Goal: Task Accomplishment & Management: Manage account settings

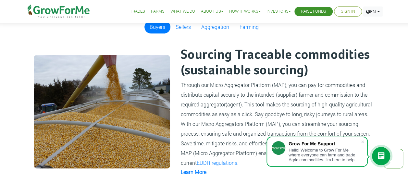
scroll to position [292, 0]
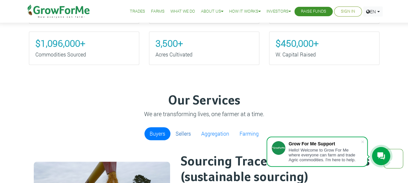
click at [190, 133] on link "Sellers" at bounding box center [183, 133] width 26 height 13
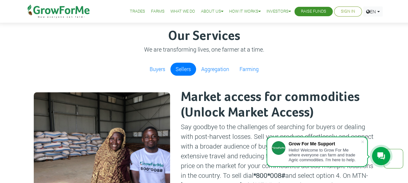
scroll to position [353, 0]
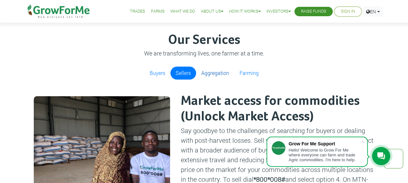
click at [213, 68] on link "Aggregation" at bounding box center [215, 73] width 38 height 13
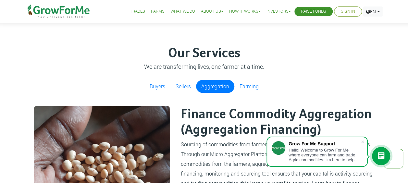
scroll to position [342, 0]
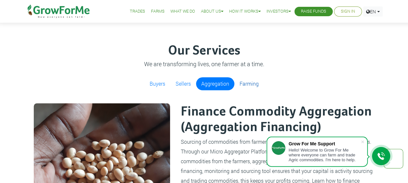
click at [245, 83] on link "Farming" at bounding box center [249, 83] width 30 height 13
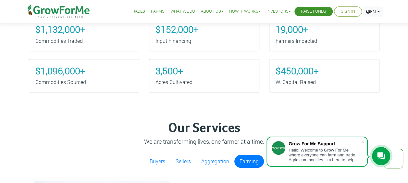
scroll to position [0, 0]
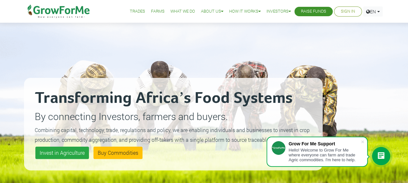
click at [350, 16] on li "Sign In" at bounding box center [348, 11] width 28 height 10
click at [345, 11] on link "Sign In" at bounding box center [348, 11] width 14 height 7
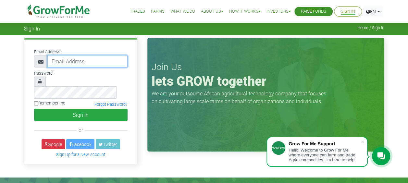
type input "[EMAIL_ADDRESS][DOMAIN_NAME]"
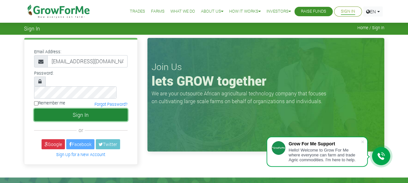
click at [85, 109] on button "Sign In" at bounding box center [80, 115] width 93 height 12
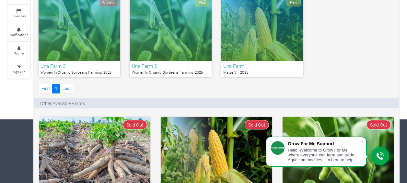
scroll to position [62, 0]
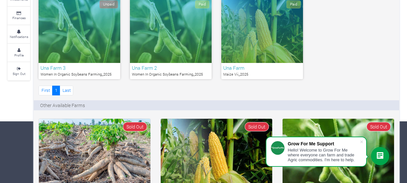
click at [172, 69] on h6 "Una Farm 2" at bounding box center [171, 68] width 78 height 6
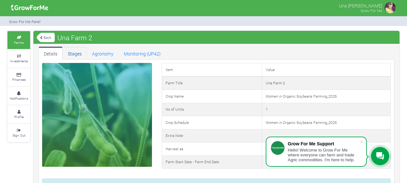
click at [80, 54] on link "Stages" at bounding box center [75, 53] width 24 height 13
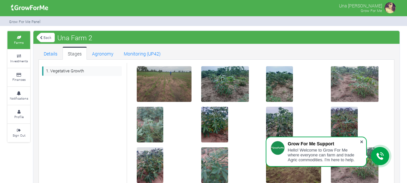
click at [360, 141] on span at bounding box center [362, 142] width 6 height 6
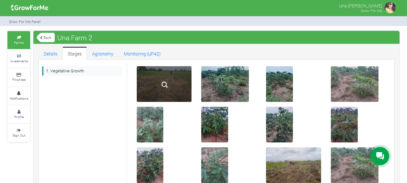
click at [171, 86] on img at bounding box center [164, 84] width 21 height 21
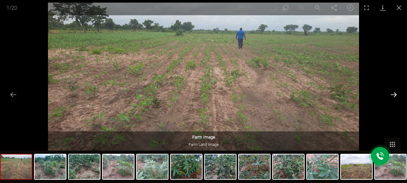
click at [393, 94] on button "Next slide" at bounding box center [394, 94] width 14 height 13
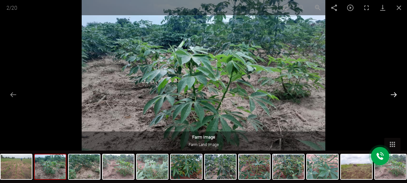
click at [393, 94] on button "Next slide" at bounding box center [394, 94] width 14 height 13
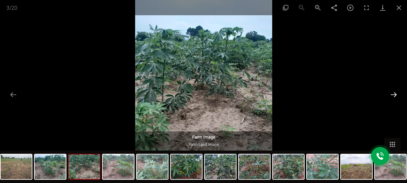
click at [393, 94] on button "Next slide" at bounding box center [394, 94] width 14 height 13
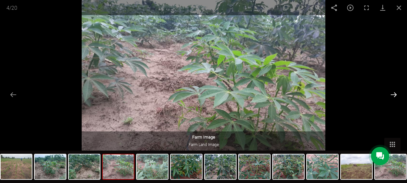
click at [393, 94] on button "Next slide" at bounding box center [394, 94] width 14 height 13
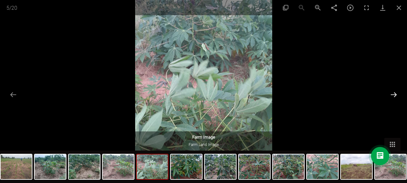
click at [393, 94] on button "Next slide" at bounding box center [394, 94] width 14 height 13
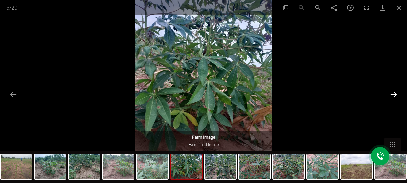
click at [393, 94] on button "Next slide" at bounding box center [394, 94] width 14 height 13
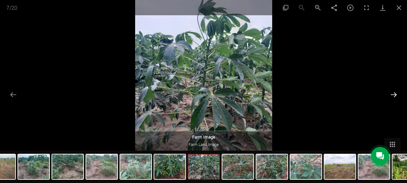
click at [393, 94] on button "Next slide" at bounding box center [394, 94] width 14 height 13
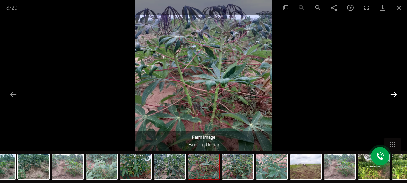
click at [393, 94] on button "Next slide" at bounding box center [394, 94] width 14 height 13
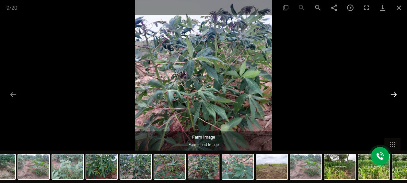
click at [393, 94] on button "Next slide" at bounding box center [394, 94] width 14 height 13
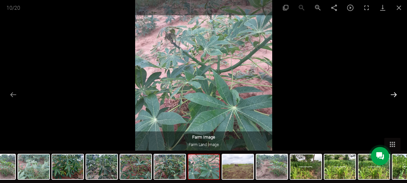
click at [393, 94] on button "Next slide" at bounding box center [394, 94] width 14 height 13
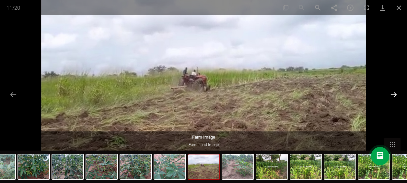
click at [393, 94] on button "Next slide" at bounding box center [394, 94] width 14 height 13
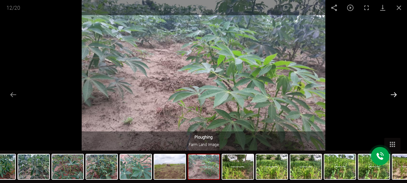
click at [393, 94] on button "Next slide" at bounding box center [394, 94] width 14 height 13
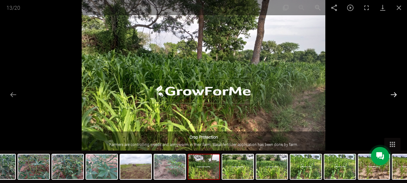
click at [393, 94] on button "Next slide" at bounding box center [394, 94] width 14 height 13
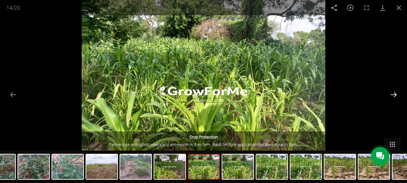
click at [393, 94] on button "Next slide" at bounding box center [394, 94] width 14 height 13
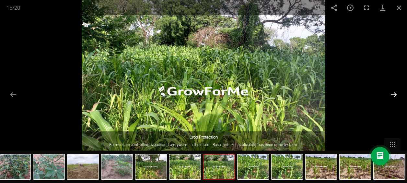
click at [393, 94] on button "Next slide" at bounding box center [394, 94] width 14 height 13
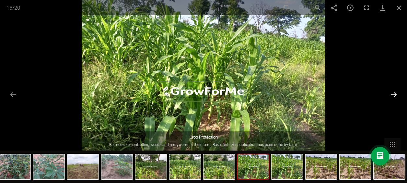
click at [393, 94] on button "Next slide" at bounding box center [394, 94] width 14 height 13
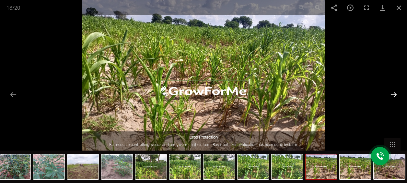
click at [393, 94] on button "Next slide" at bounding box center [394, 94] width 14 height 13
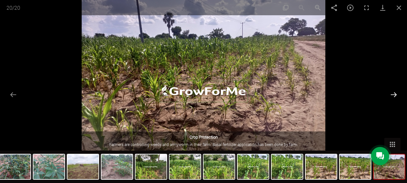
click at [393, 94] on button "Next slide" at bounding box center [394, 94] width 14 height 13
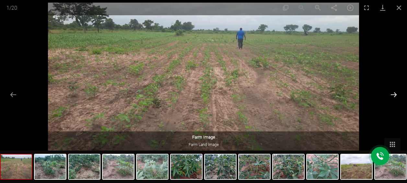
click at [393, 94] on button "Next slide" at bounding box center [394, 94] width 14 height 13
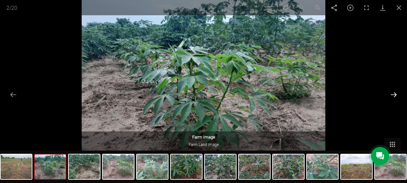
click at [393, 94] on button "Next slide" at bounding box center [394, 94] width 14 height 13
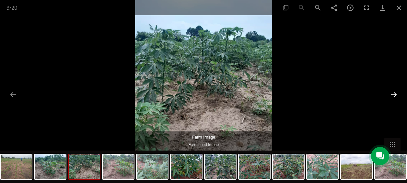
click at [393, 94] on button "Next slide" at bounding box center [394, 94] width 14 height 13
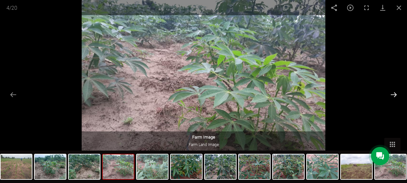
click at [393, 94] on button "Next slide" at bounding box center [394, 94] width 14 height 13
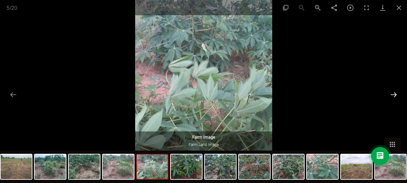
click at [393, 94] on button "Next slide" at bounding box center [394, 94] width 14 height 13
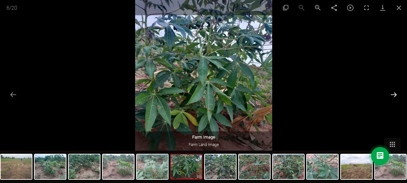
click at [393, 94] on button "Next slide" at bounding box center [394, 94] width 14 height 13
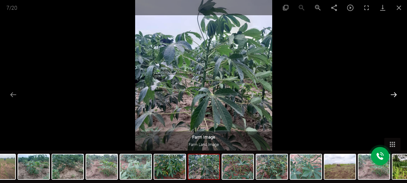
click at [393, 94] on button "Next slide" at bounding box center [394, 94] width 14 height 13
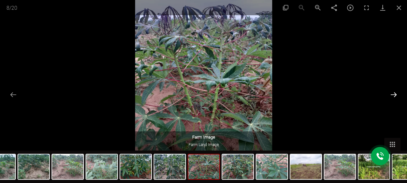
click at [393, 94] on button "Next slide" at bounding box center [394, 94] width 14 height 13
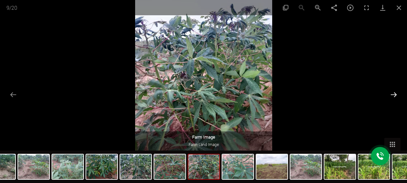
click at [393, 94] on button "Next slide" at bounding box center [394, 94] width 14 height 13
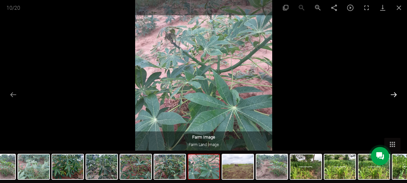
click at [393, 94] on button "Next slide" at bounding box center [394, 94] width 14 height 13
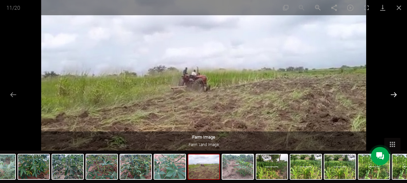
click at [393, 94] on button "Next slide" at bounding box center [394, 94] width 14 height 13
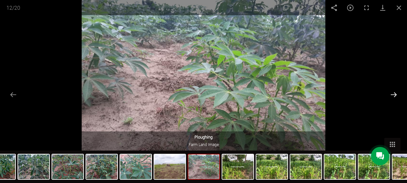
click at [393, 94] on button "Next slide" at bounding box center [394, 94] width 14 height 13
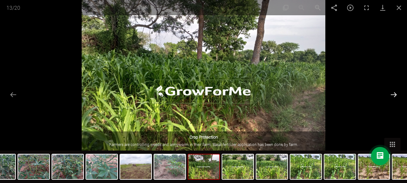
click at [393, 94] on button "Next slide" at bounding box center [394, 94] width 14 height 13
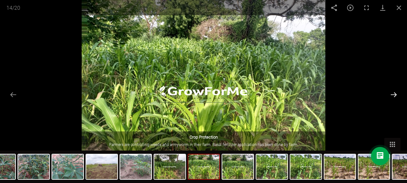
click at [393, 94] on button "Next slide" at bounding box center [394, 94] width 14 height 13
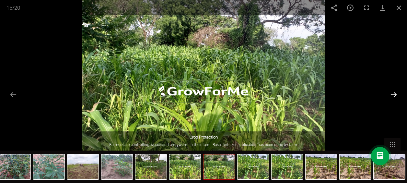
click at [393, 94] on button "Next slide" at bounding box center [394, 94] width 14 height 13
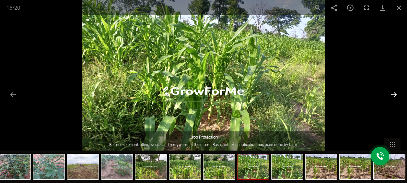
click at [393, 94] on button "Next slide" at bounding box center [394, 94] width 14 height 13
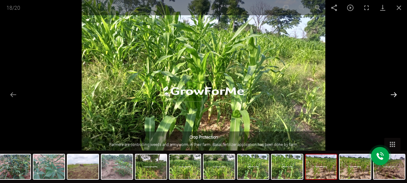
click at [393, 94] on button "Next slide" at bounding box center [394, 94] width 14 height 13
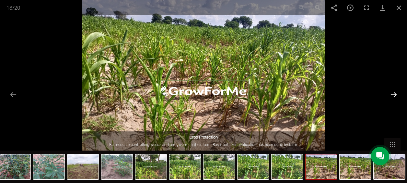
click at [393, 94] on button "Next slide" at bounding box center [394, 94] width 14 height 13
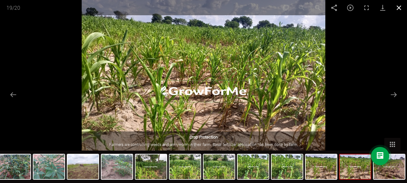
click at [398, 6] on button "Close gallery" at bounding box center [399, 7] width 16 height 15
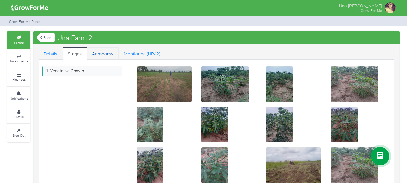
click at [93, 56] on link "Agronomy" at bounding box center [103, 53] width 32 height 13
click at [55, 53] on link "Details" at bounding box center [51, 53] width 24 height 13
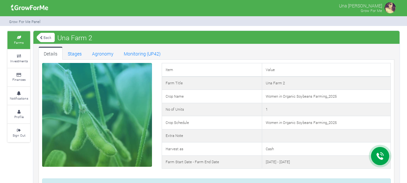
click at [48, 41] on link "Back" at bounding box center [46, 37] width 18 height 11
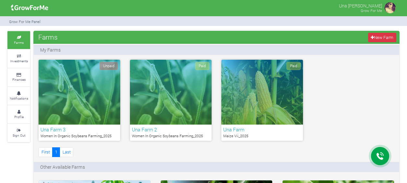
click at [265, 124] on div "Paid" at bounding box center [263, 92] width 82 height 65
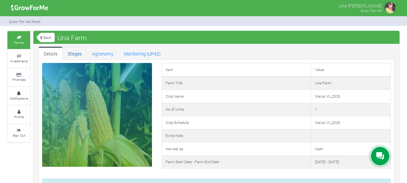
click at [73, 50] on link "Stages" at bounding box center [75, 53] width 24 height 13
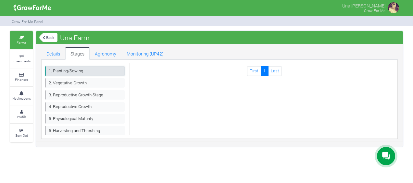
click at [75, 73] on link "1. Planting/Sowing" at bounding box center [85, 70] width 80 height 9
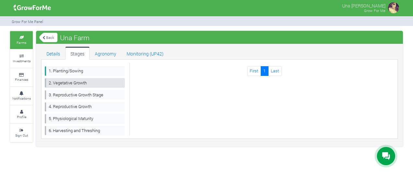
click at [83, 80] on link "2. Vegetative Growth" at bounding box center [85, 82] width 80 height 9
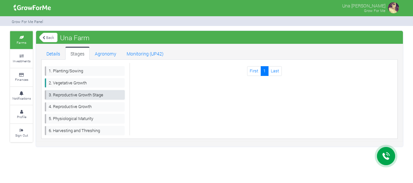
click at [72, 97] on link "3. Reproductive Growth Stage" at bounding box center [85, 94] width 80 height 9
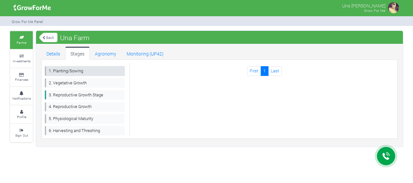
click at [72, 70] on link "1. Planting/Sowing" at bounding box center [85, 70] width 80 height 9
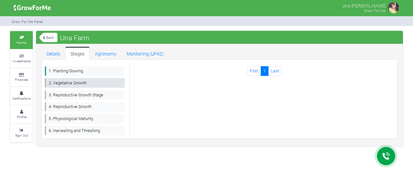
click at [72, 81] on link "2. Vegetative Growth" at bounding box center [85, 82] width 80 height 9
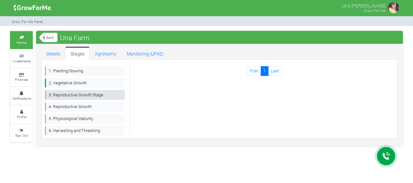
click at [71, 94] on link "3. Reproductive Growth Stage" at bounding box center [85, 94] width 80 height 9
click at [55, 51] on link "Details" at bounding box center [53, 53] width 24 height 13
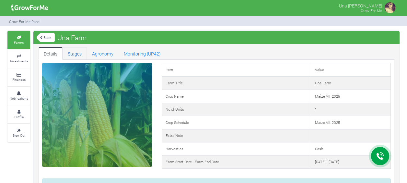
click at [79, 56] on link "Stages" at bounding box center [75, 53] width 24 height 13
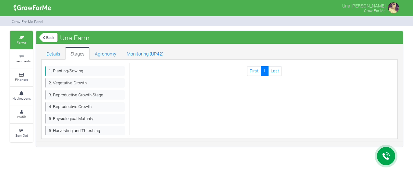
click at [51, 37] on link "Back" at bounding box center [48, 37] width 18 height 11
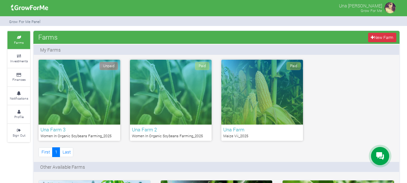
click at [182, 111] on div "Paid" at bounding box center [171, 92] width 82 height 65
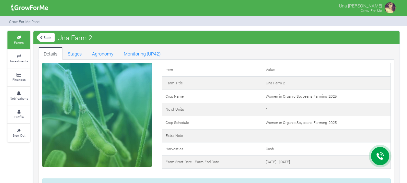
click at [49, 40] on link "Back" at bounding box center [46, 37] width 18 height 11
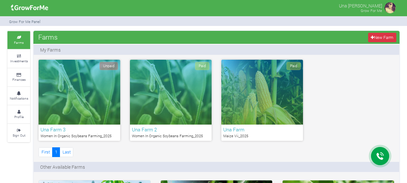
click at [249, 104] on div "Paid" at bounding box center [263, 92] width 82 height 65
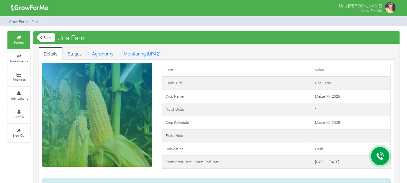
click at [80, 56] on link "Stages" at bounding box center [75, 53] width 24 height 13
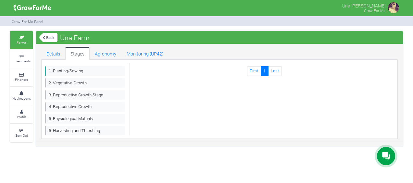
click at [45, 38] on link "Back" at bounding box center [48, 37] width 18 height 11
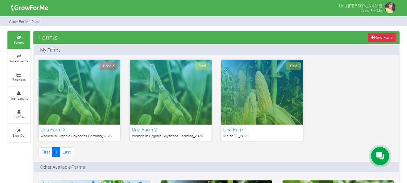
click at [184, 86] on div "Paid" at bounding box center [171, 92] width 82 height 65
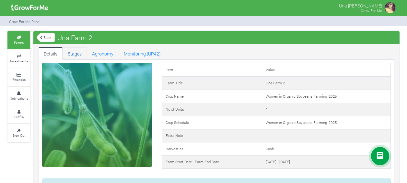
click at [72, 55] on link "Stages" at bounding box center [75, 53] width 24 height 13
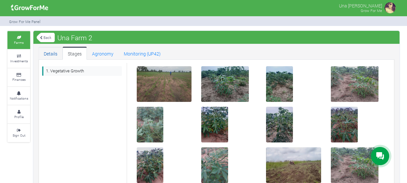
click at [45, 55] on link "Details" at bounding box center [51, 53] width 24 height 13
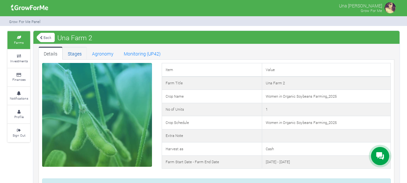
click at [82, 56] on link "Stages" at bounding box center [75, 53] width 24 height 13
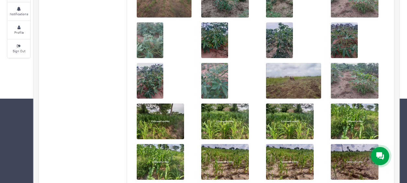
scroll to position [111, 0]
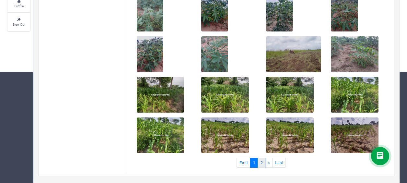
click at [263, 165] on link "2" at bounding box center [262, 162] width 8 height 9
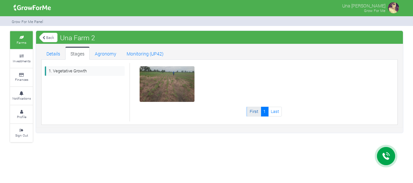
click at [253, 115] on link "First" at bounding box center [254, 111] width 14 height 9
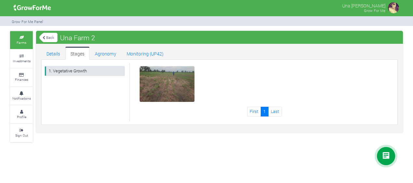
click at [63, 67] on link "1. Vegetative Growth" at bounding box center [85, 70] width 80 height 9
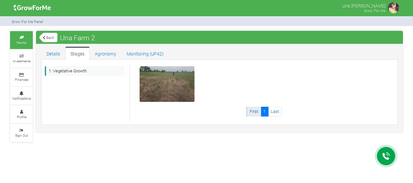
click at [251, 113] on link "First" at bounding box center [254, 111] width 14 height 9
click at [273, 110] on link "Last" at bounding box center [275, 111] width 14 height 9
click at [252, 111] on link "First" at bounding box center [254, 111] width 14 height 9
click at [53, 49] on link "Details" at bounding box center [53, 53] width 24 height 13
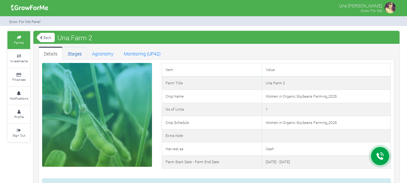
click at [78, 55] on link "Stages" at bounding box center [75, 53] width 24 height 13
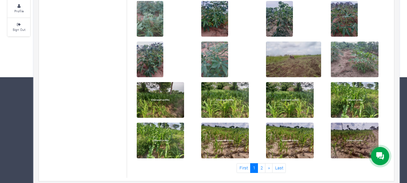
scroll to position [111, 0]
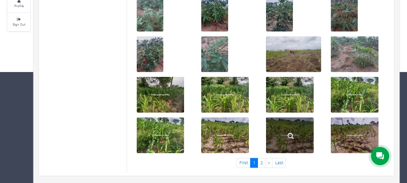
click at [294, 126] on img at bounding box center [291, 136] width 21 height 21
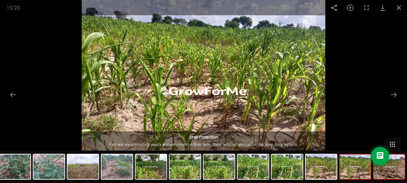
click at [397, 167] on img at bounding box center [389, 166] width 31 height 25
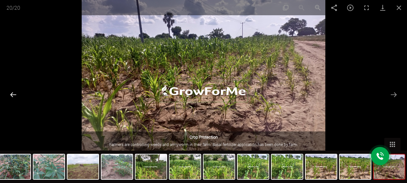
click at [15, 92] on button "Previous slide" at bounding box center [13, 94] width 14 height 13
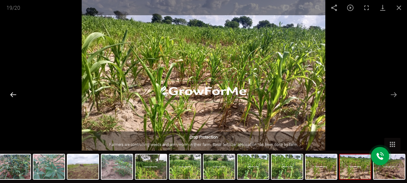
click at [15, 92] on button "Previous slide" at bounding box center [13, 94] width 14 height 13
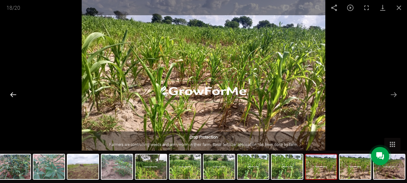
click at [15, 92] on button "Previous slide" at bounding box center [13, 94] width 14 height 13
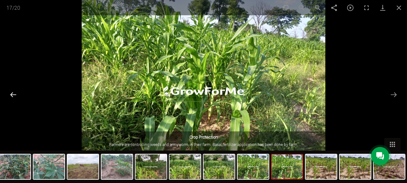
click at [15, 92] on button "Previous slide" at bounding box center [13, 94] width 14 height 13
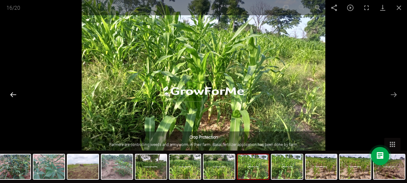
click at [15, 92] on button "Previous slide" at bounding box center [13, 94] width 14 height 13
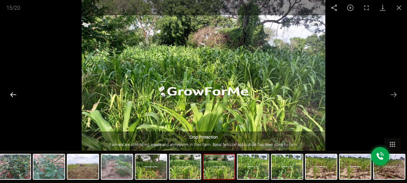
click at [15, 92] on button "Previous slide" at bounding box center [13, 94] width 14 height 13
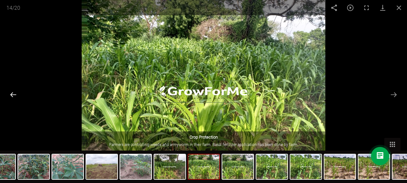
click at [15, 92] on button "Previous slide" at bounding box center [13, 94] width 14 height 13
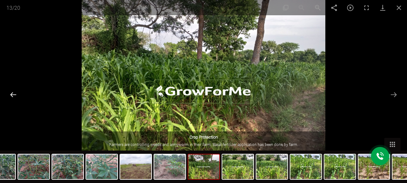
click at [15, 92] on button "Previous slide" at bounding box center [13, 94] width 14 height 13
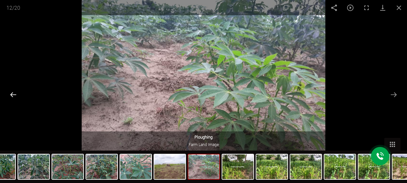
click at [15, 92] on button "Previous slide" at bounding box center [13, 94] width 14 height 13
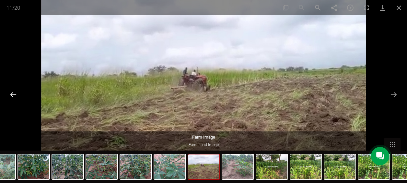
click at [15, 92] on button "Previous slide" at bounding box center [13, 94] width 14 height 13
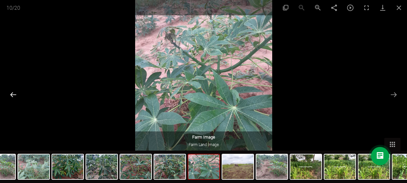
click at [15, 92] on button "Previous slide" at bounding box center [13, 94] width 14 height 13
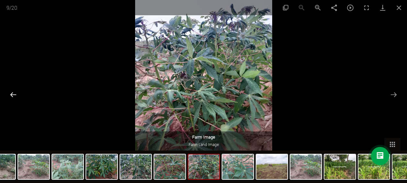
click at [15, 92] on button "Previous slide" at bounding box center [13, 94] width 14 height 13
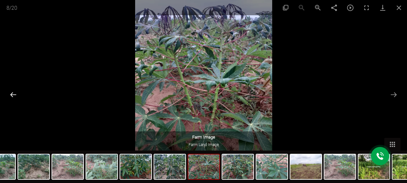
click at [15, 92] on button "Previous slide" at bounding box center [13, 94] width 14 height 13
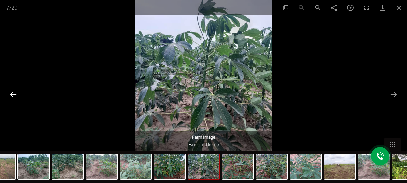
click at [15, 92] on button "Previous slide" at bounding box center [13, 94] width 14 height 13
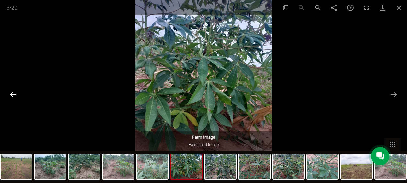
click at [15, 92] on button "Previous slide" at bounding box center [13, 94] width 14 height 13
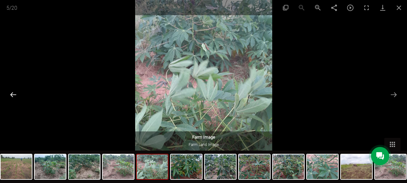
click at [15, 92] on button "Previous slide" at bounding box center [13, 94] width 14 height 13
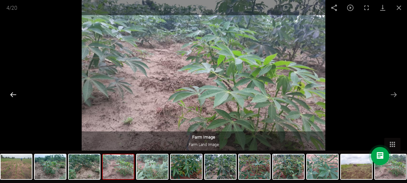
click at [15, 92] on button "Previous slide" at bounding box center [13, 94] width 14 height 13
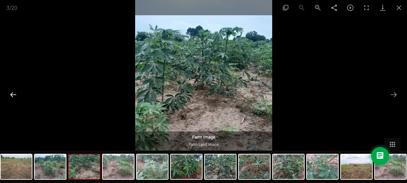
click at [15, 92] on button "Previous slide" at bounding box center [13, 94] width 14 height 13
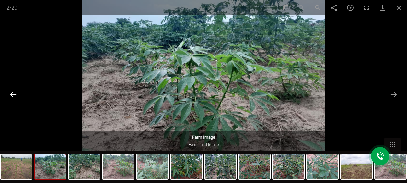
click at [15, 92] on button "Previous slide" at bounding box center [13, 94] width 14 height 13
click at [12, 91] on button "Previous slide" at bounding box center [13, 94] width 14 height 13
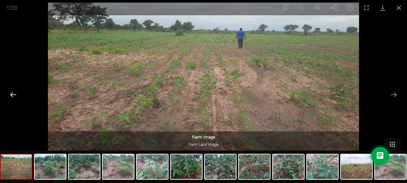
click at [12, 91] on button "Previous slide" at bounding box center [13, 94] width 14 height 13
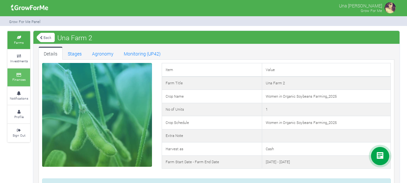
click at [19, 85] on link "Finances" at bounding box center [18, 77] width 23 height 18
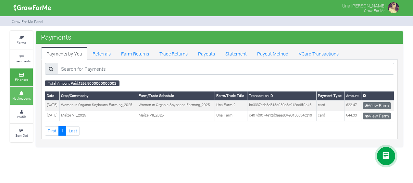
click at [18, 97] on small "Notifications" at bounding box center [21, 98] width 18 height 5
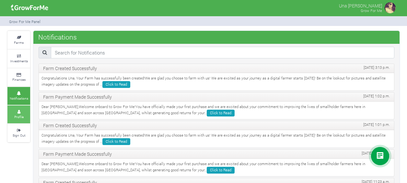
click at [18, 113] on link "Profile" at bounding box center [18, 114] width 23 height 18
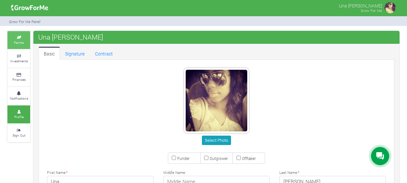
click at [12, 40] on link "Farms" at bounding box center [18, 40] width 23 height 18
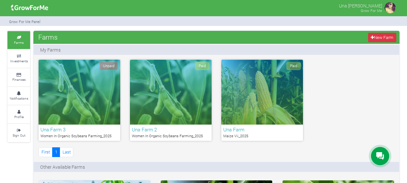
click at [240, 108] on div "Paid" at bounding box center [263, 92] width 82 height 65
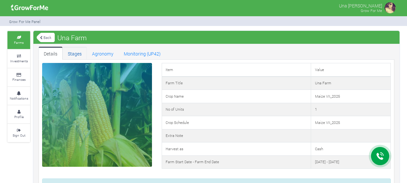
click at [81, 51] on link "Stages" at bounding box center [75, 53] width 24 height 13
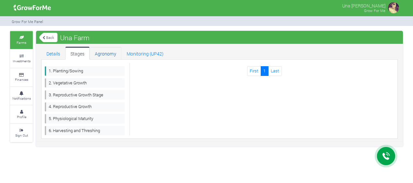
click at [106, 55] on link "Agronomy" at bounding box center [106, 53] width 32 height 13
click at [23, 38] on icon at bounding box center [21, 37] width 19 height 3
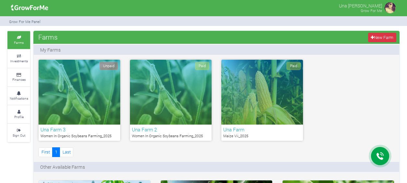
click at [187, 102] on div "Paid" at bounding box center [171, 92] width 82 height 65
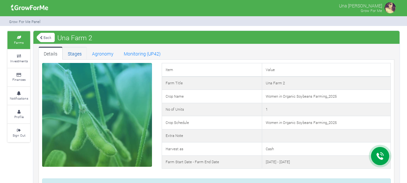
click at [74, 53] on link "Stages" at bounding box center [75, 53] width 24 height 13
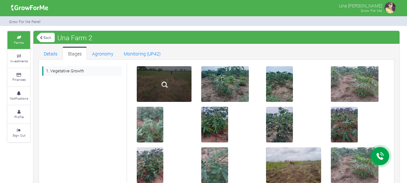
click at [177, 86] on div at bounding box center [164, 84] width 55 height 36
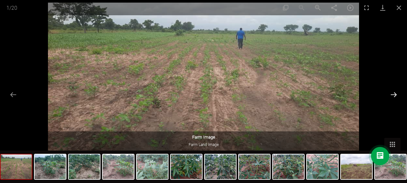
click at [394, 99] on button "Next slide" at bounding box center [394, 94] width 14 height 13
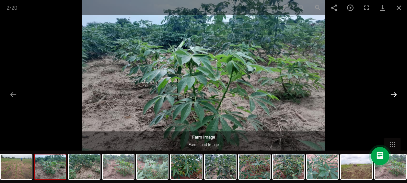
click at [394, 99] on button "Next slide" at bounding box center [394, 94] width 14 height 13
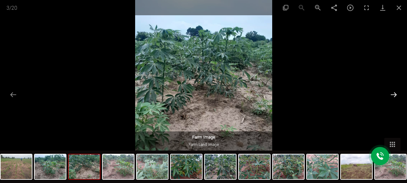
click at [394, 99] on button "Next slide" at bounding box center [394, 94] width 14 height 13
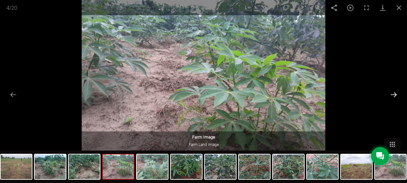
click at [394, 99] on button "Next slide" at bounding box center [394, 94] width 14 height 13
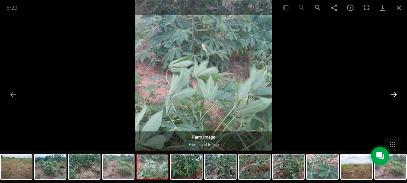
click at [394, 99] on button "Next slide" at bounding box center [394, 94] width 14 height 13
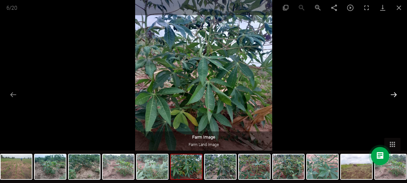
click at [394, 99] on button "Next slide" at bounding box center [394, 94] width 14 height 13
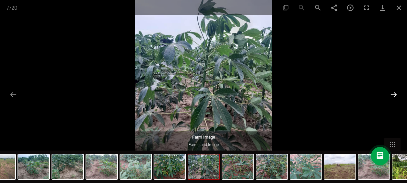
click at [394, 99] on button "Next slide" at bounding box center [394, 94] width 14 height 13
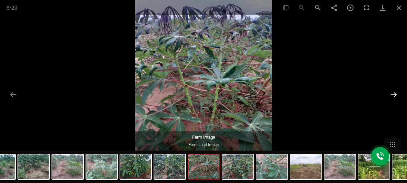
click at [394, 99] on button "Next slide" at bounding box center [394, 94] width 14 height 13
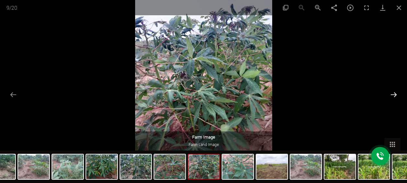
click at [394, 99] on button "Next slide" at bounding box center [394, 94] width 14 height 13
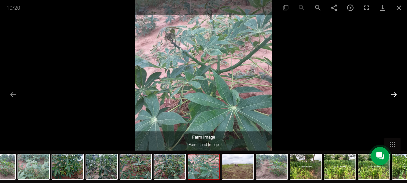
click at [394, 99] on button "Next slide" at bounding box center [394, 94] width 14 height 13
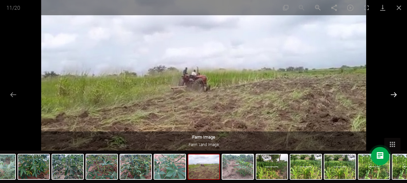
click at [394, 99] on button "Next slide" at bounding box center [394, 94] width 14 height 13
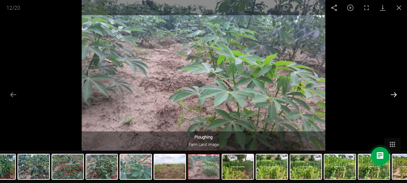
click at [394, 99] on button "Next slide" at bounding box center [394, 94] width 14 height 13
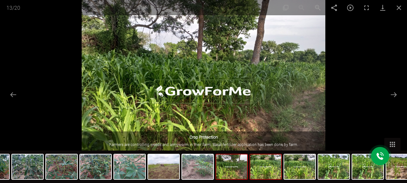
drag, startPoint x: 243, startPoint y: 176, endPoint x: 263, endPoint y: 179, distance: 20.7
click at [263, 179] on div at bounding box center [266, 167] width 32 height 26
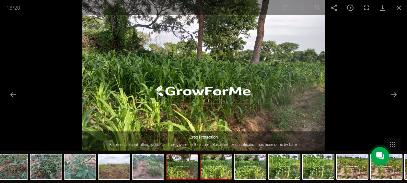
drag, startPoint x: 259, startPoint y: 179, endPoint x: 209, endPoint y: 177, distance: 50.0
click at [209, 177] on img at bounding box center [216, 166] width 31 height 25
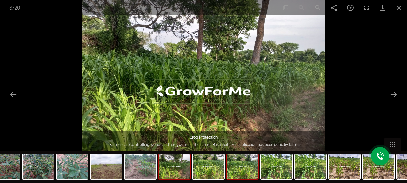
click at [251, 168] on img at bounding box center [242, 166] width 31 height 25
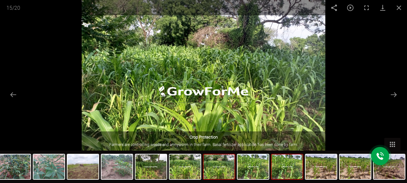
click at [283, 165] on img at bounding box center [287, 166] width 31 height 25
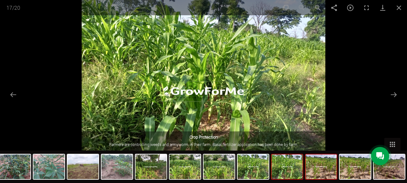
click at [328, 162] on img at bounding box center [321, 166] width 31 height 25
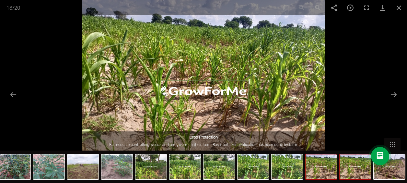
click at [350, 167] on img at bounding box center [355, 166] width 31 height 25
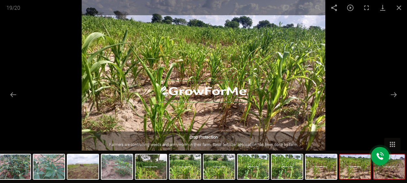
click at [390, 167] on body "Main Channel Callback Feedback Form +12059526298 Open Channel Contact us on Wha…" at bounding box center [203, 91] width 407 height 183
drag, startPoint x: 385, startPoint y: 170, endPoint x: 346, endPoint y: 168, distance: 39.6
click at [346, 168] on div at bounding box center [66, 167] width 681 height 32
click at [352, 170] on img at bounding box center [355, 166] width 31 height 25
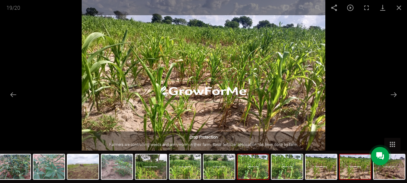
click at [245, 169] on img at bounding box center [253, 166] width 31 height 25
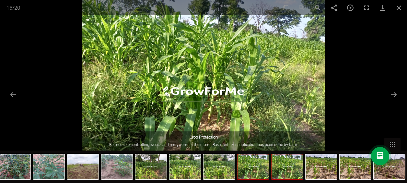
click at [302, 175] on img at bounding box center [287, 166] width 31 height 25
click at [285, 171] on img at bounding box center [287, 166] width 31 height 25
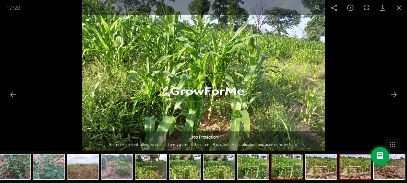
click at [352, 167] on img at bounding box center [355, 166] width 31 height 25
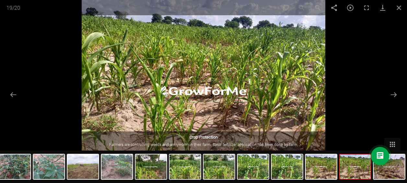
click at [361, 165] on img at bounding box center [355, 166] width 31 height 25
click at [390, 167] on img at bounding box center [389, 166] width 31 height 25
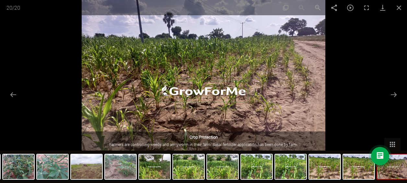
drag, startPoint x: 406, startPoint y: 157, endPoint x: 409, endPoint y: 118, distance: 39.0
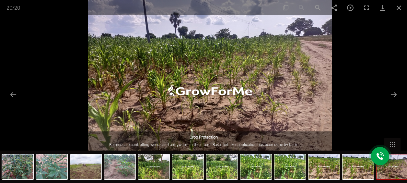
drag, startPoint x: 407, startPoint y: 112, endPoint x: 414, endPoint y: 72, distance: 40.2
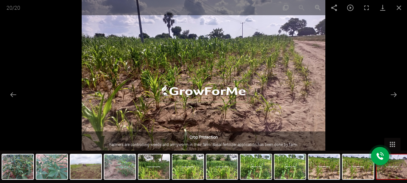
scroll to position [0, 0]
click at [404, 10] on button "Close gallery" at bounding box center [399, 7] width 16 height 15
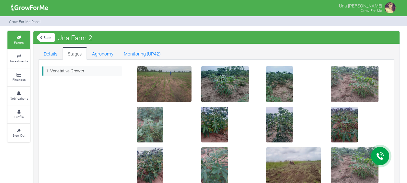
click at [43, 40] on link "Back" at bounding box center [46, 37] width 18 height 11
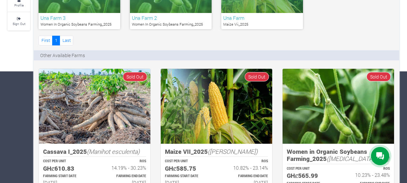
scroll to position [65, 0]
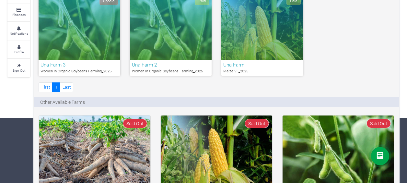
click at [168, 46] on div "Paid" at bounding box center [171, 27] width 82 height 65
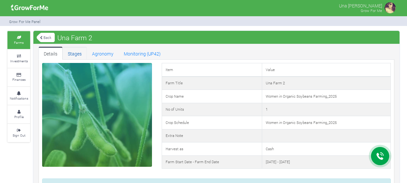
click at [72, 52] on link "Stages" at bounding box center [75, 53] width 24 height 13
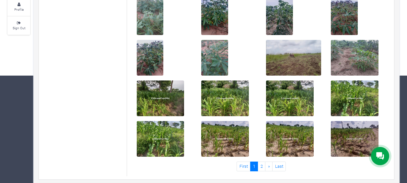
scroll to position [111, 0]
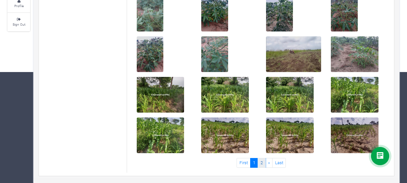
click at [263, 161] on link "2" at bounding box center [262, 162] width 8 height 9
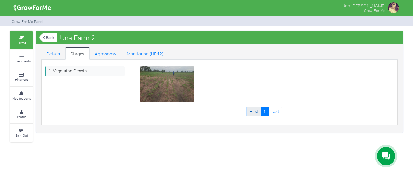
click at [251, 111] on link "First" at bounding box center [254, 111] width 14 height 9
click at [278, 114] on link "Last" at bounding box center [275, 111] width 14 height 9
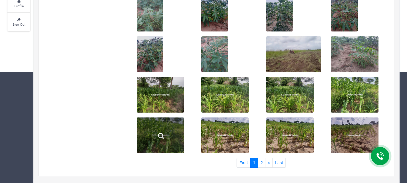
click at [170, 139] on img at bounding box center [161, 136] width 21 height 21
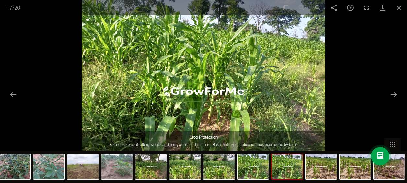
click at [215, 98] on img at bounding box center [204, 91] width 244 height 183
click at [393, 91] on button "Next slide" at bounding box center [394, 94] width 14 height 13
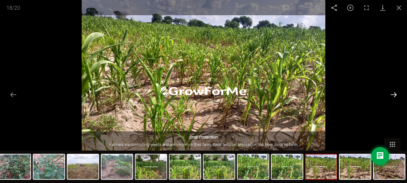
click at [393, 91] on button "Next slide" at bounding box center [394, 94] width 14 height 13
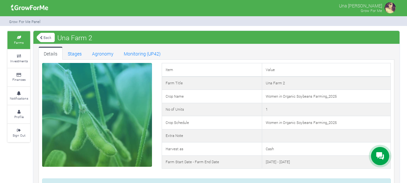
click at [42, 35] on link "Back" at bounding box center [46, 37] width 18 height 11
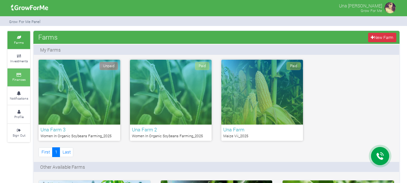
click at [15, 77] on small "Finances" at bounding box center [18, 79] width 13 height 5
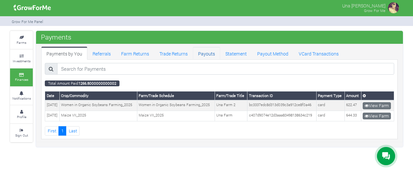
click at [204, 55] on link "Payouts" at bounding box center [206, 53] width 27 height 13
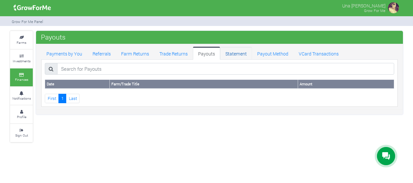
click at [235, 57] on link "Statement" at bounding box center [236, 53] width 32 height 13
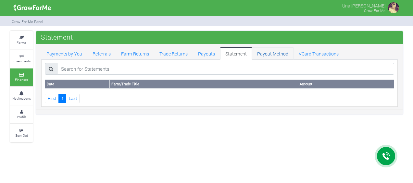
click at [264, 53] on link "Payout Method" at bounding box center [273, 53] width 42 height 13
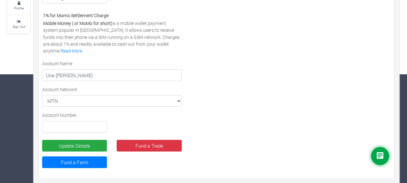
scroll to position [110, 0]
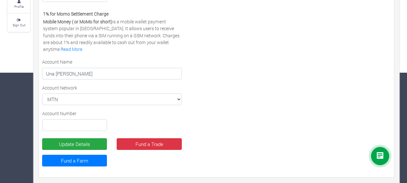
drag, startPoint x: 400, startPoint y: 96, endPoint x: 402, endPoint y: 89, distance: 7.6
click at [402, 89] on div "Farms Investments Finances Notifications Profile Sign Out MoMo" at bounding box center [204, 53] width 402 height 265
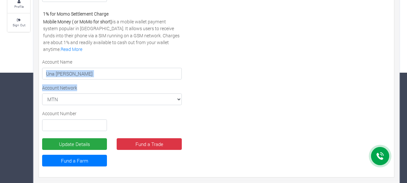
drag, startPoint x: 402, startPoint y: 89, endPoint x: 402, endPoint y: 73, distance: 15.3
click at [402, 73] on div "Farms Investments Finances Notifications Profile Sign Out MoMo" at bounding box center [204, 53] width 402 height 265
drag, startPoint x: 402, startPoint y: 73, endPoint x: 372, endPoint y: 89, distance: 33.7
click at [372, 89] on div "Settlement/Payout Method Preferred Channel Momo MoMo Ghana Bank Foreign Bank Vi…" at bounding box center [216, 63] width 359 height 221
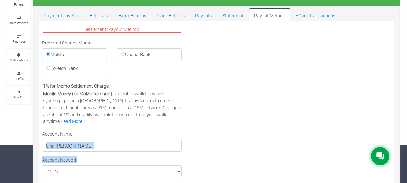
scroll to position [38, 0]
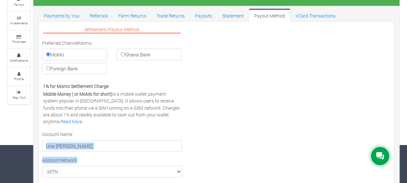
click at [47, 68] on input "Foreign Bank" at bounding box center [48, 68] width 4 height 4
radio input "true"
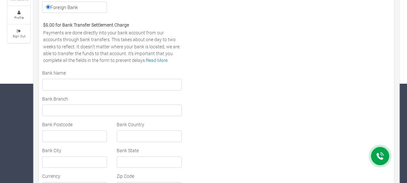
scroll to position [95, 0]
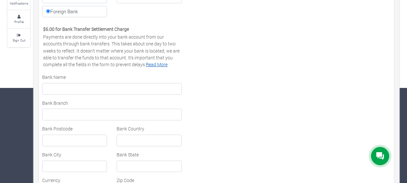
click at [164, 62] on link "Read More" at bounding box center [157, 64] width 22 height 6
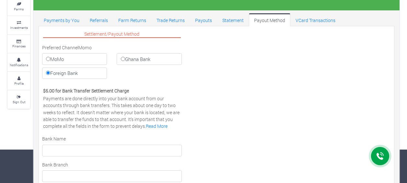
scroll to position [34, 0]
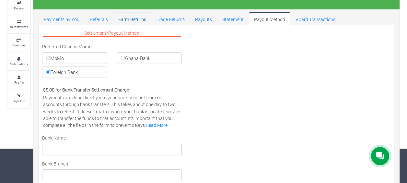
click at [138, 17] on link "Farm Returns" at bounding box center [132, 18] width 38 height 13
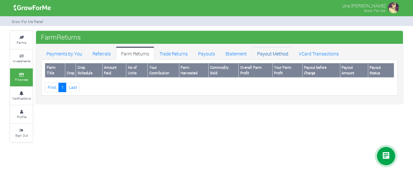
click at [258, 56] on link "Payout Method" at bounding box center [273, 53] width 42 height 13
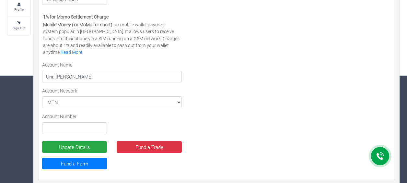
scroll to position [110, 0]
